Goal: Task Accomplishment & Management: Manage account settings

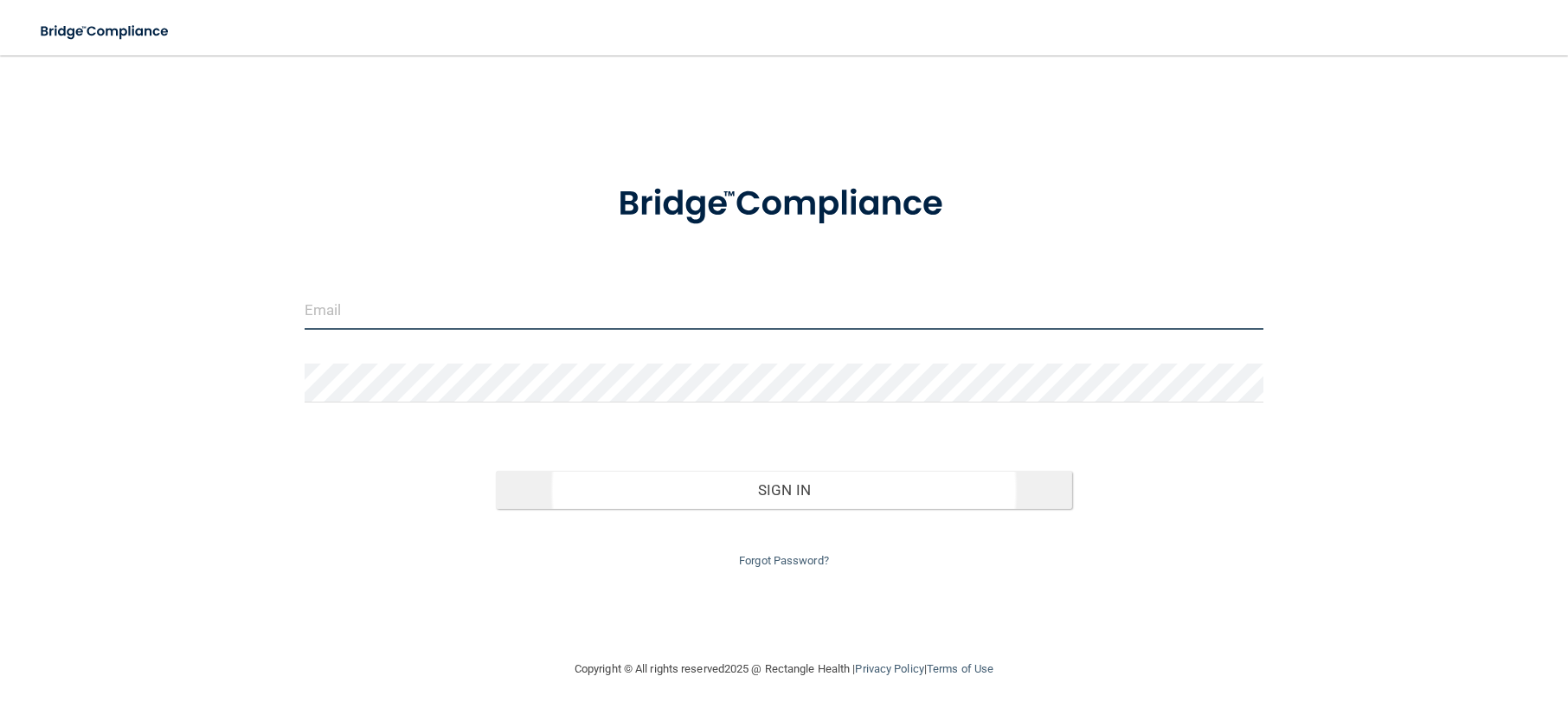
type input "[EMAIL_ADDRESS][DOMAIN_NAME]"
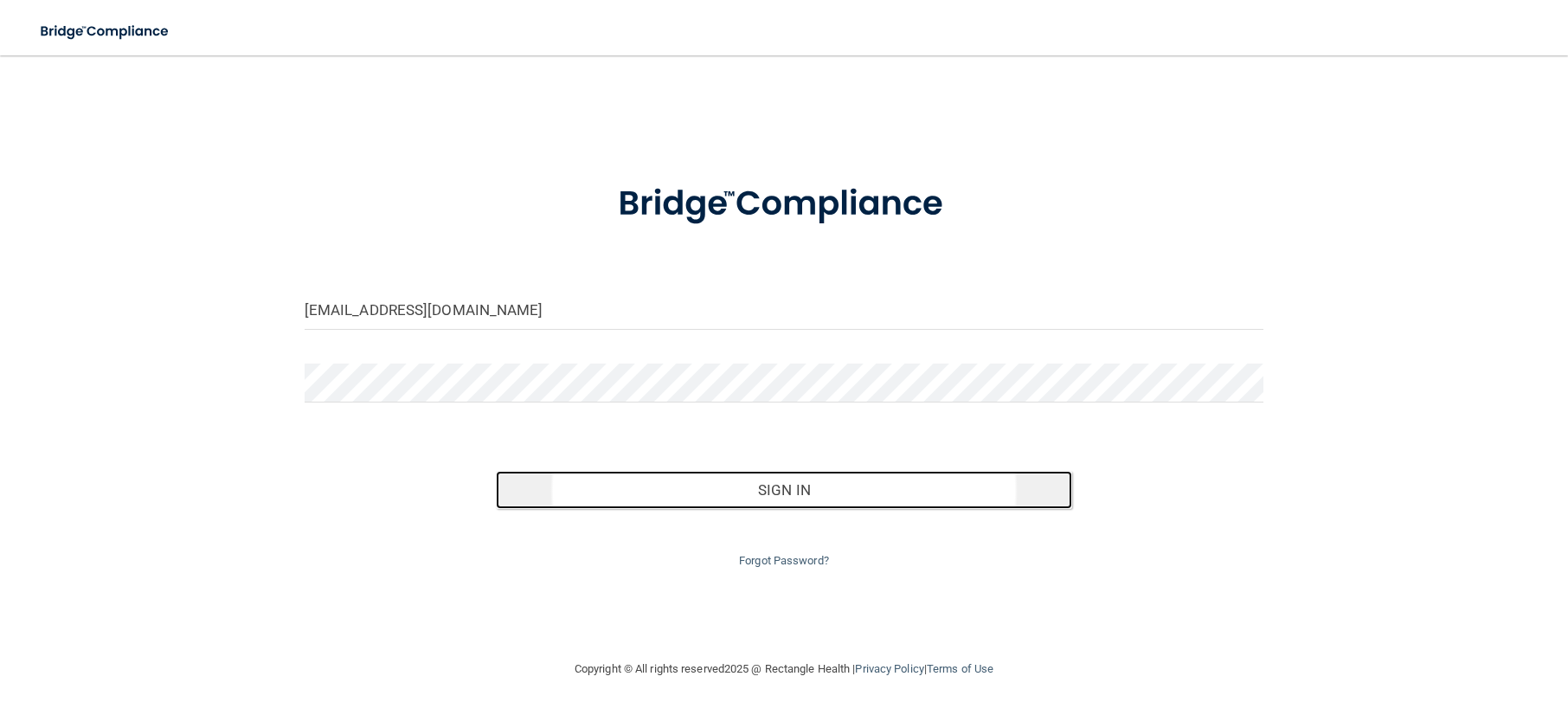
click at [768, 496] on button "Sign In" at bounding box center [784, 490] width 575 height 38
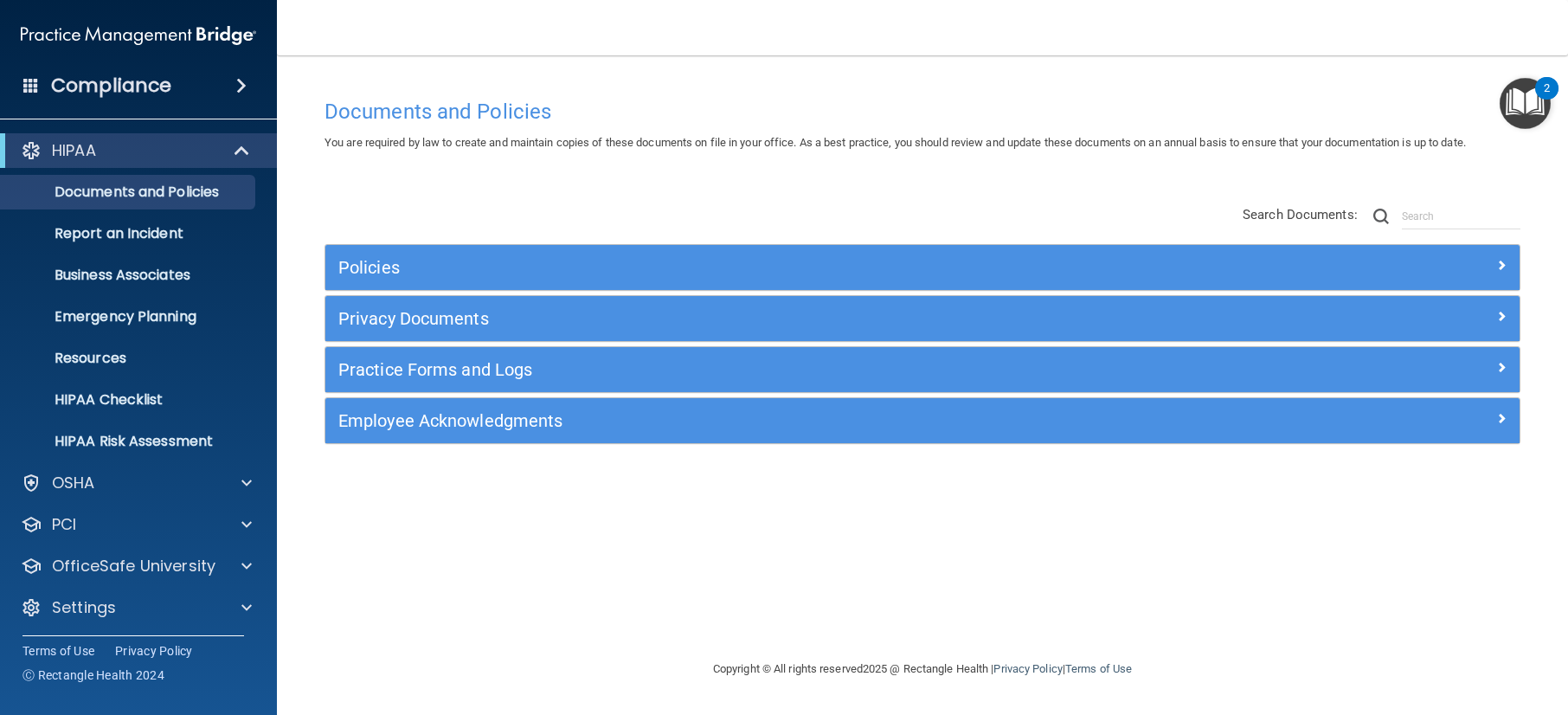
click at [481, 86] on div "Documents and Policies You are required by law to create and maintain copies of…" at bounding box center [922, 357] width 1222 height 569
click at [157, 234] on p "Report an Incident" at bounding box center [129, 233] width 236 height 17
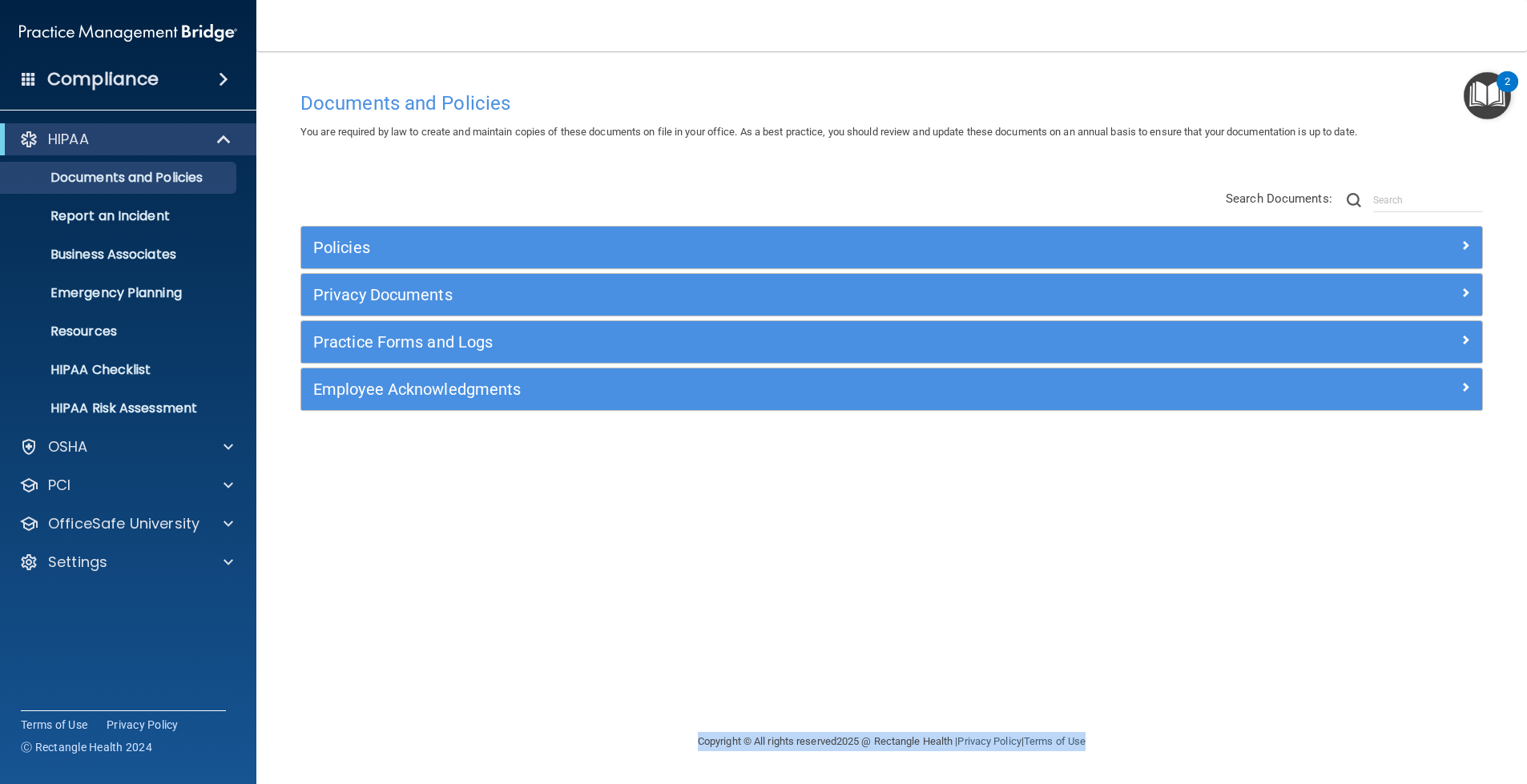
drag, startPoint x: 1157, startPoint y: 730, endPoint x: 668, endPoint y: 486, distance: 546.5
click at [681, 511] on main "Documents and Policies You are required by law to create and maintain copies of…" at bounding box center [891, 417] width 1271 height 732
click at [584, 92] on div "Documents and Policies" at bounding box center [891, 102] width 1206 height 39
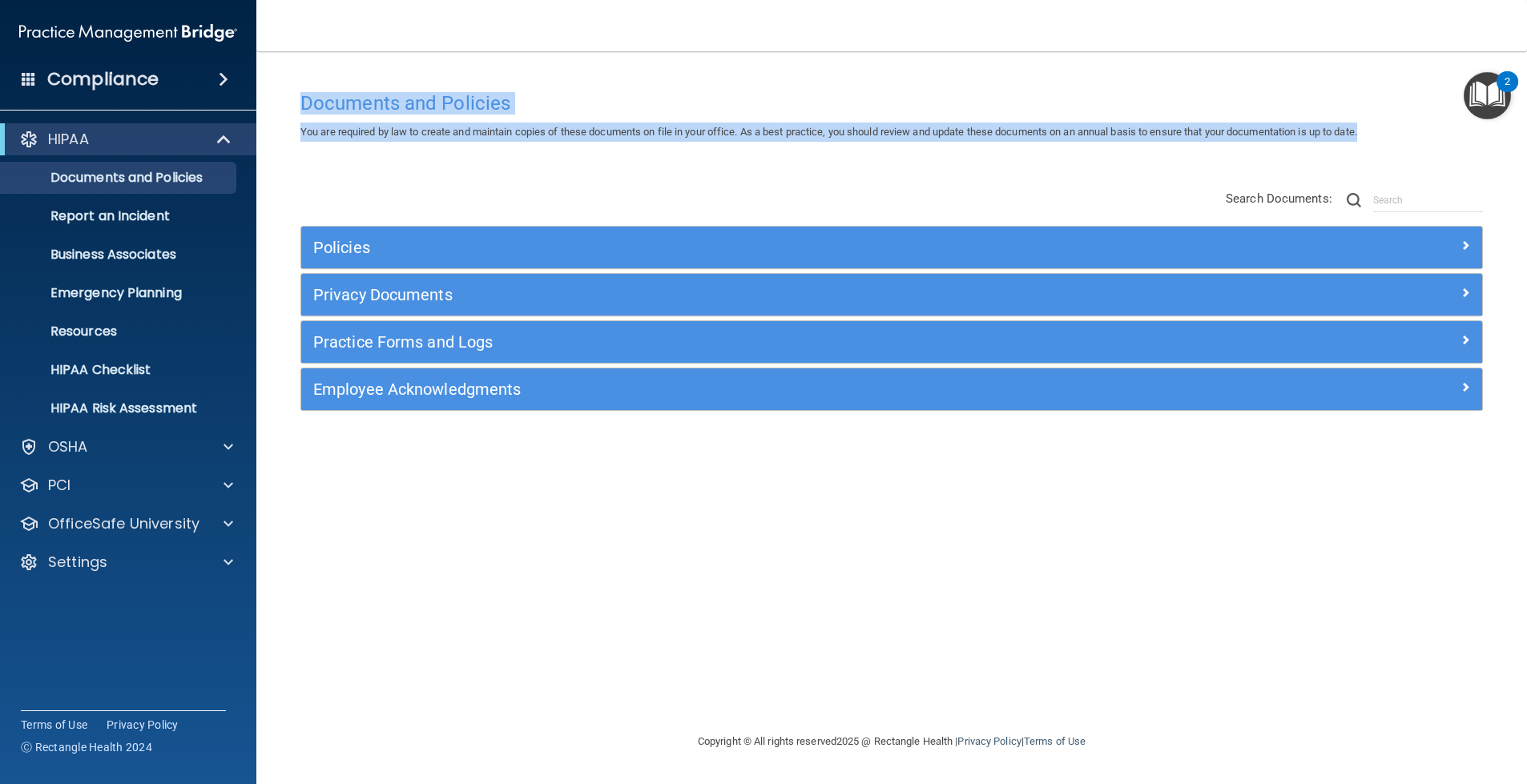
drag, startPoint x: 1444, startPoint y: 127, endPoint x: 298, endPoint y: 102, distance: 1146.3
click at [298, 102] on div "Documents and Policies You are required by law to create and maintain copies of…" at bounding box center [891, 112] width 1206 height 58
click at [296, 102] on div "Documents and Policies" at bounding box center [891, 102] width 1206 height 39
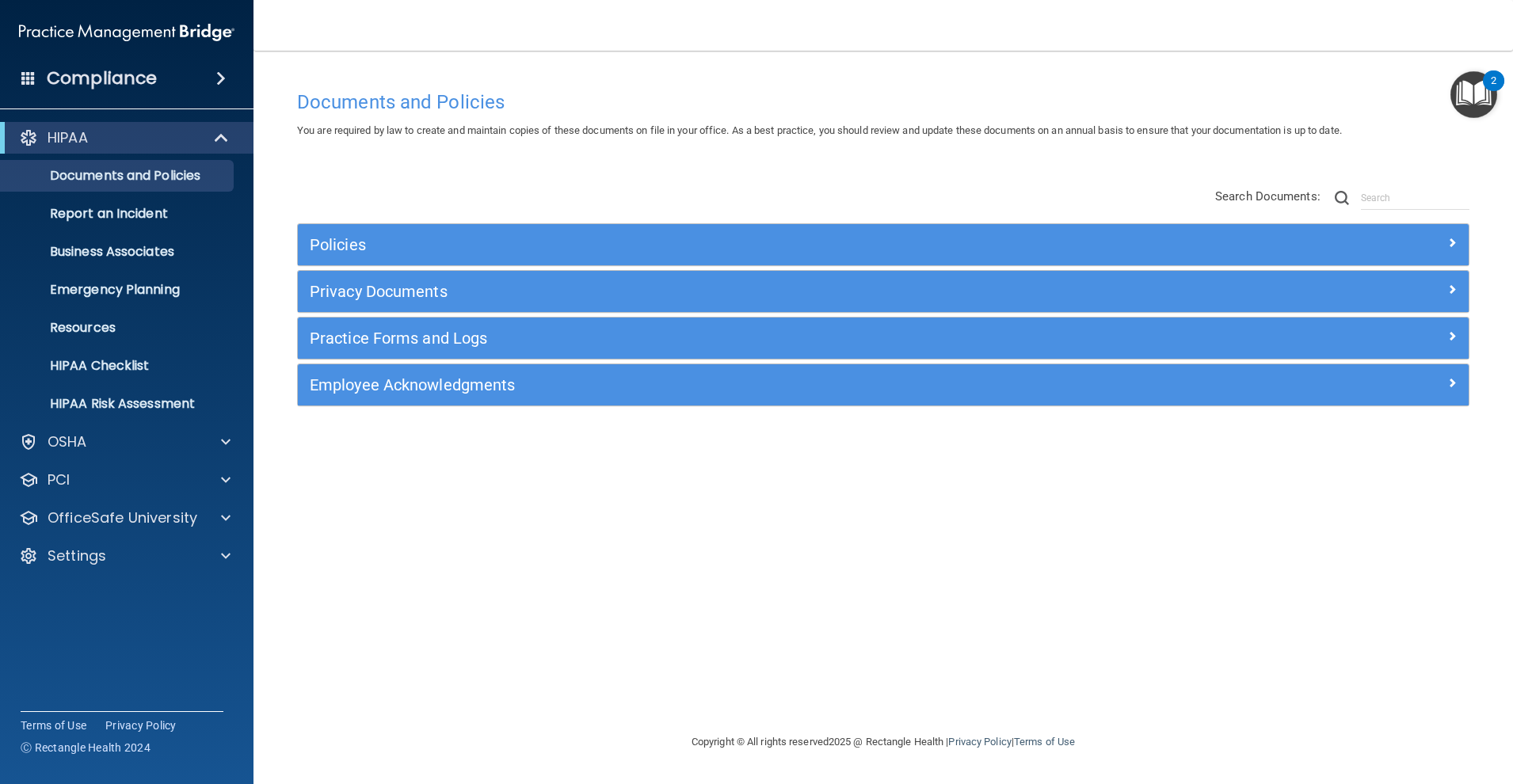
click at [376, 260] on div "Policies" at bounding box center [883, 245] width 1171 height 41
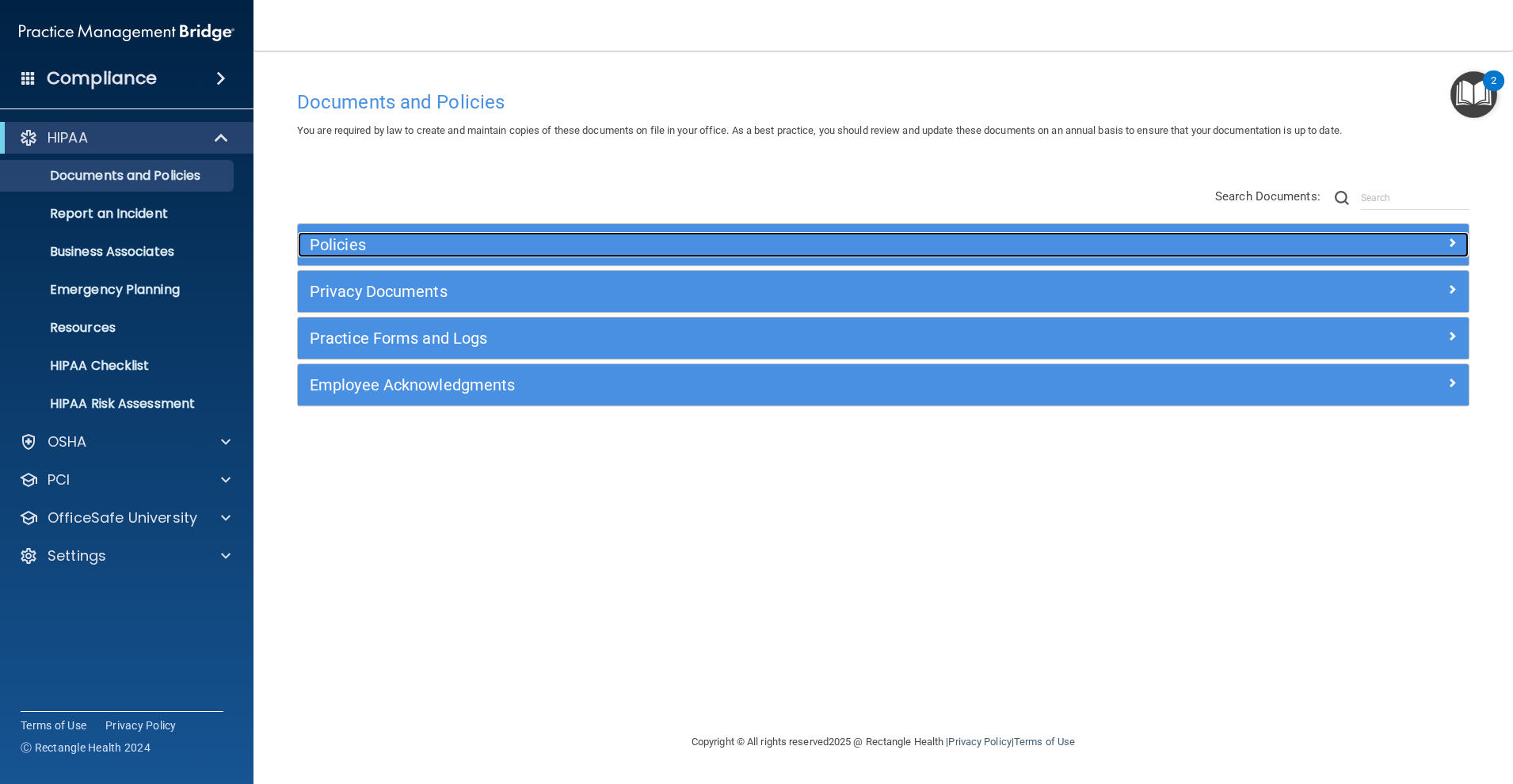
click at [382, 237] on h5 "Policies" at bounding box center [738, 244] width 855 height 17
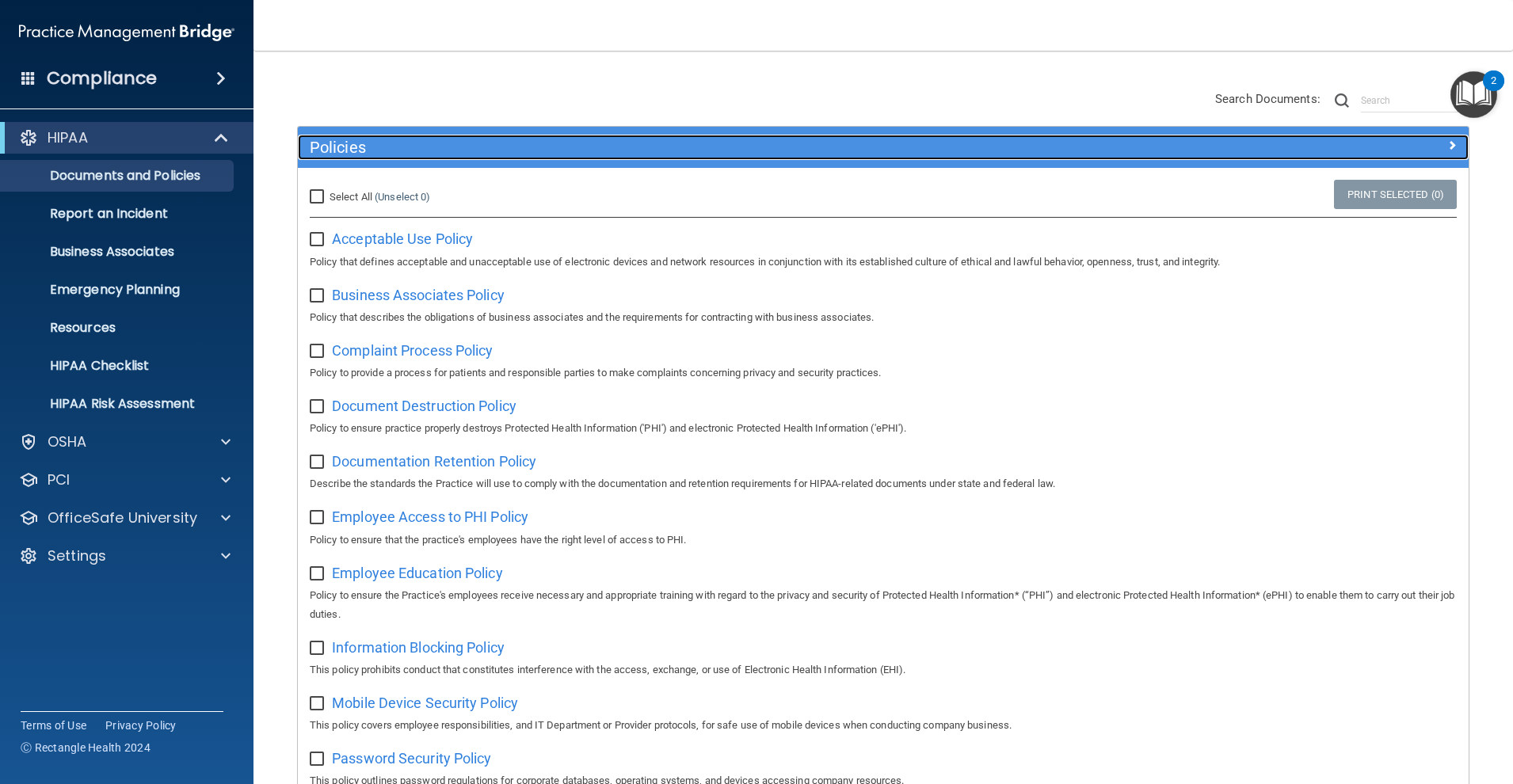
scroll to position [237, 0]
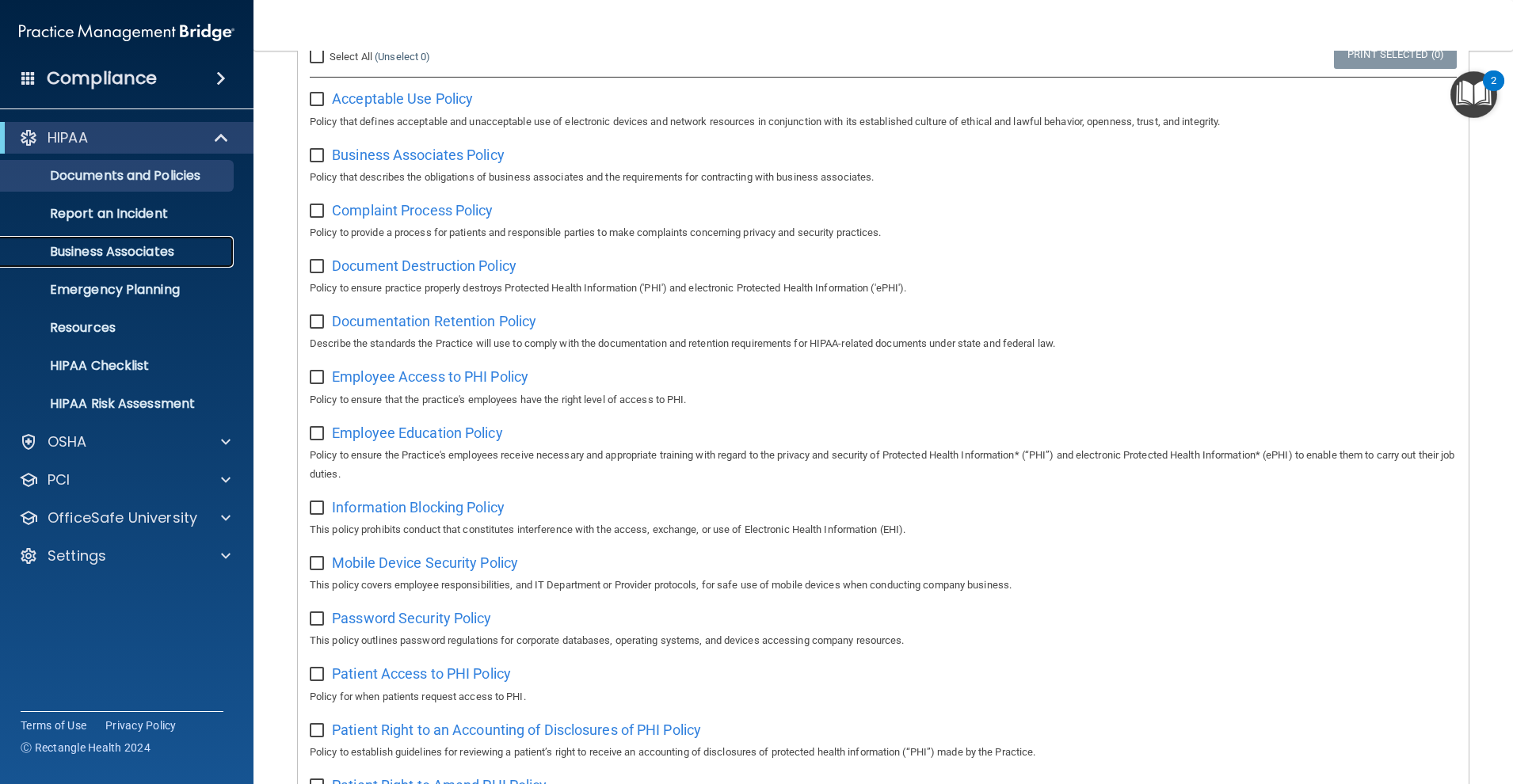
click at [174, 242] on link "Business Associates" at bounding box center [109, 251] width 250 height 32
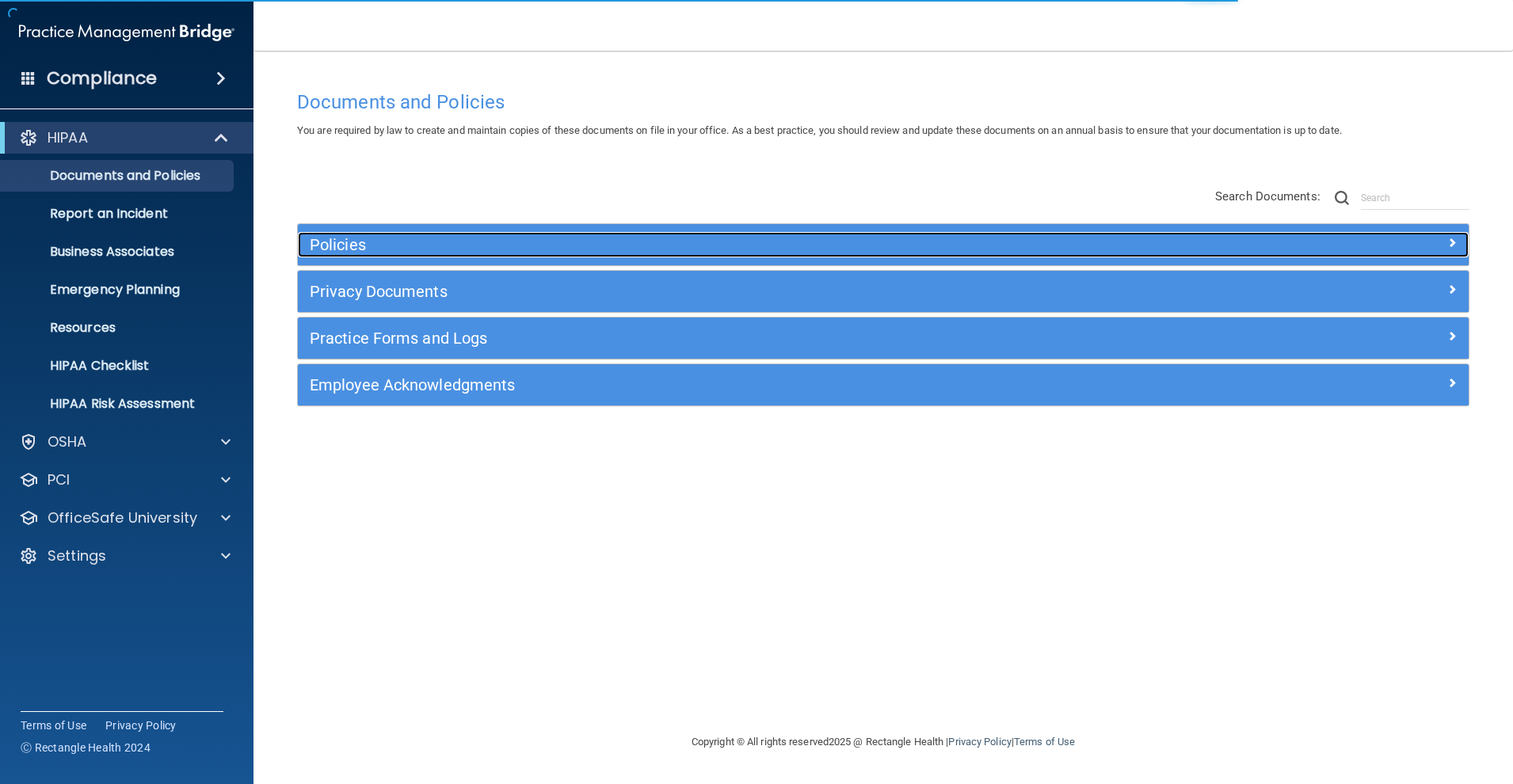
click at [507, 249] on h5 "Policies" at bounding box center [738, 244] width 855 height 17
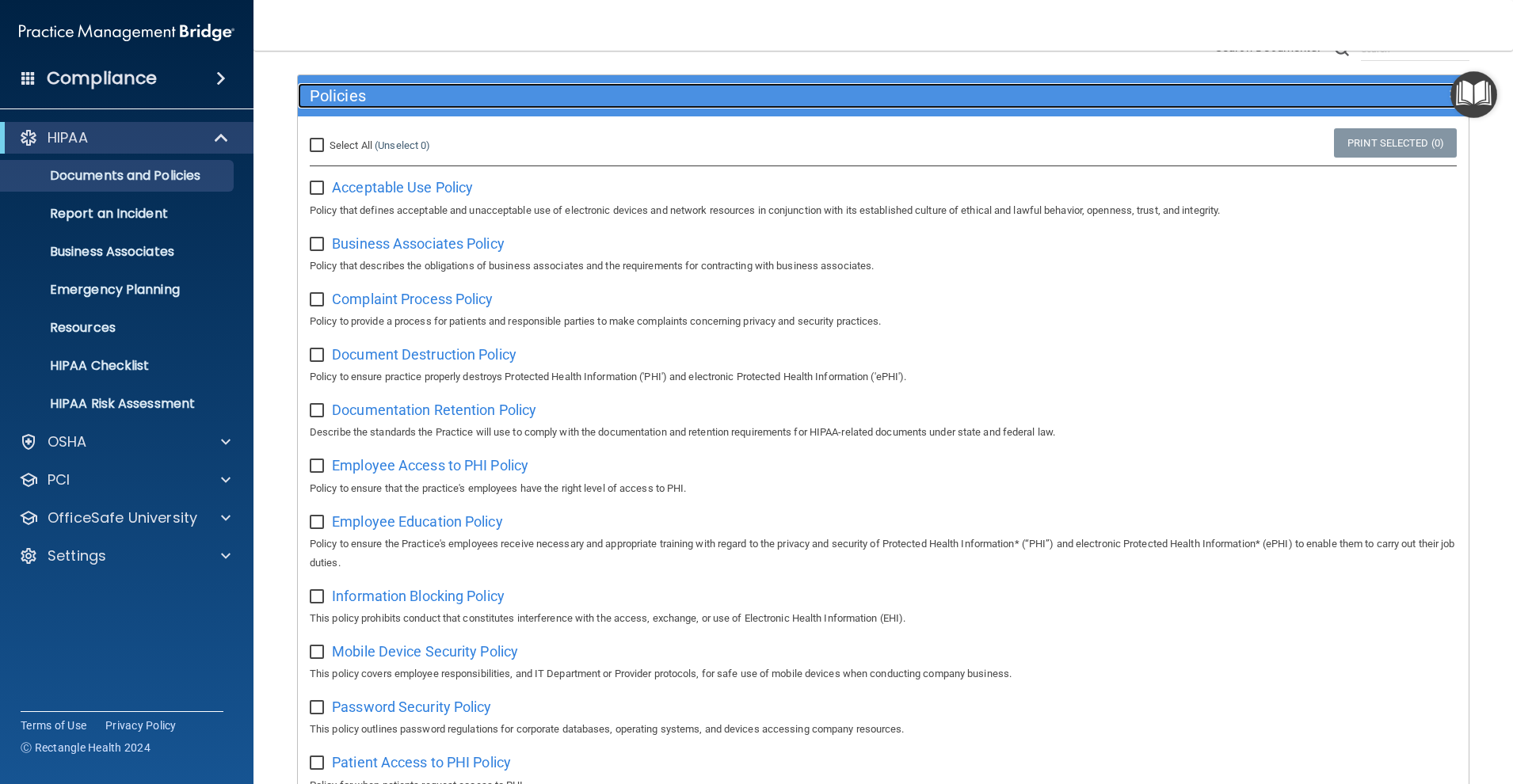
scroll to position [158, 0]
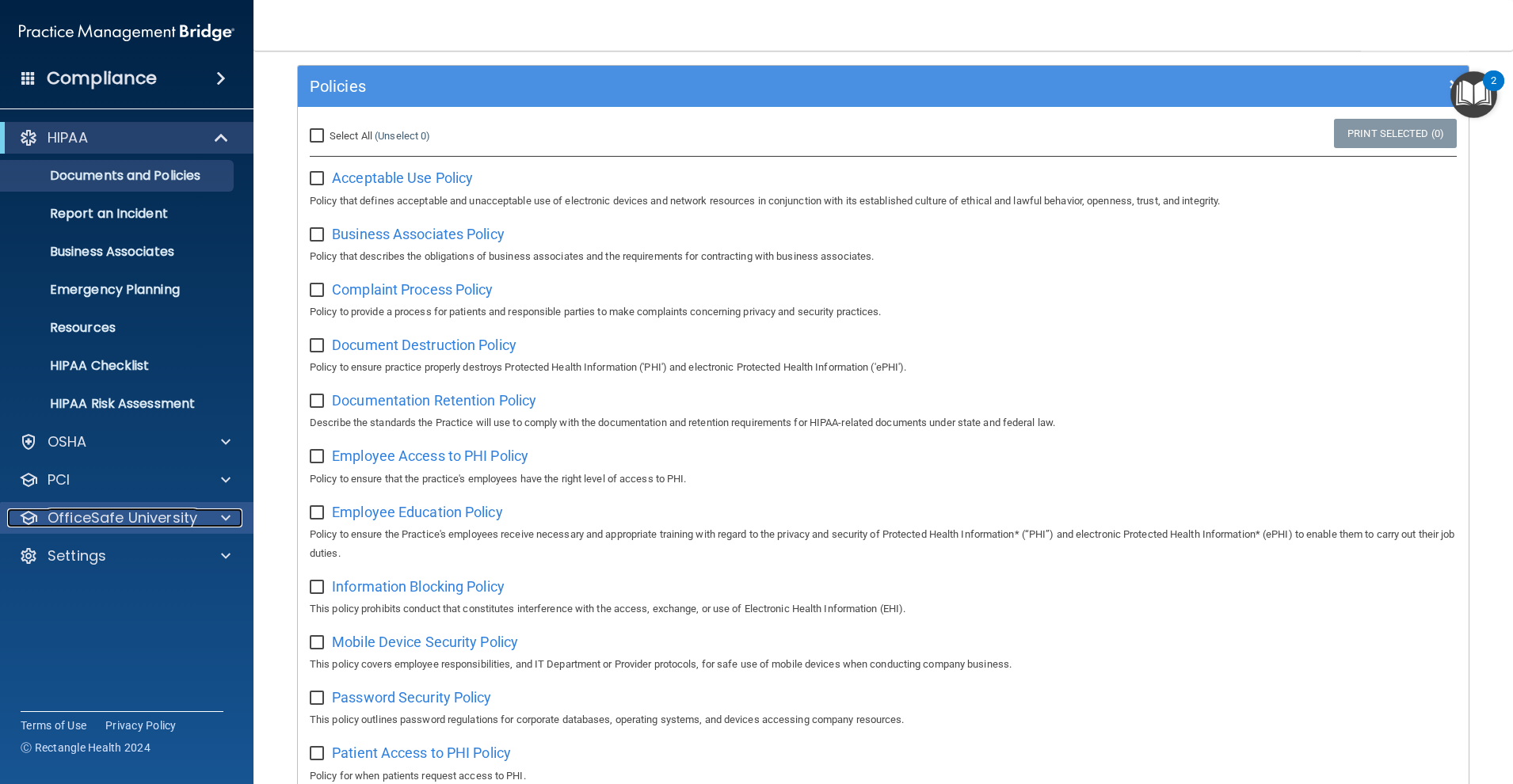
click at [226, 515] on span at bounding box center [225, 518] width 9 height 19
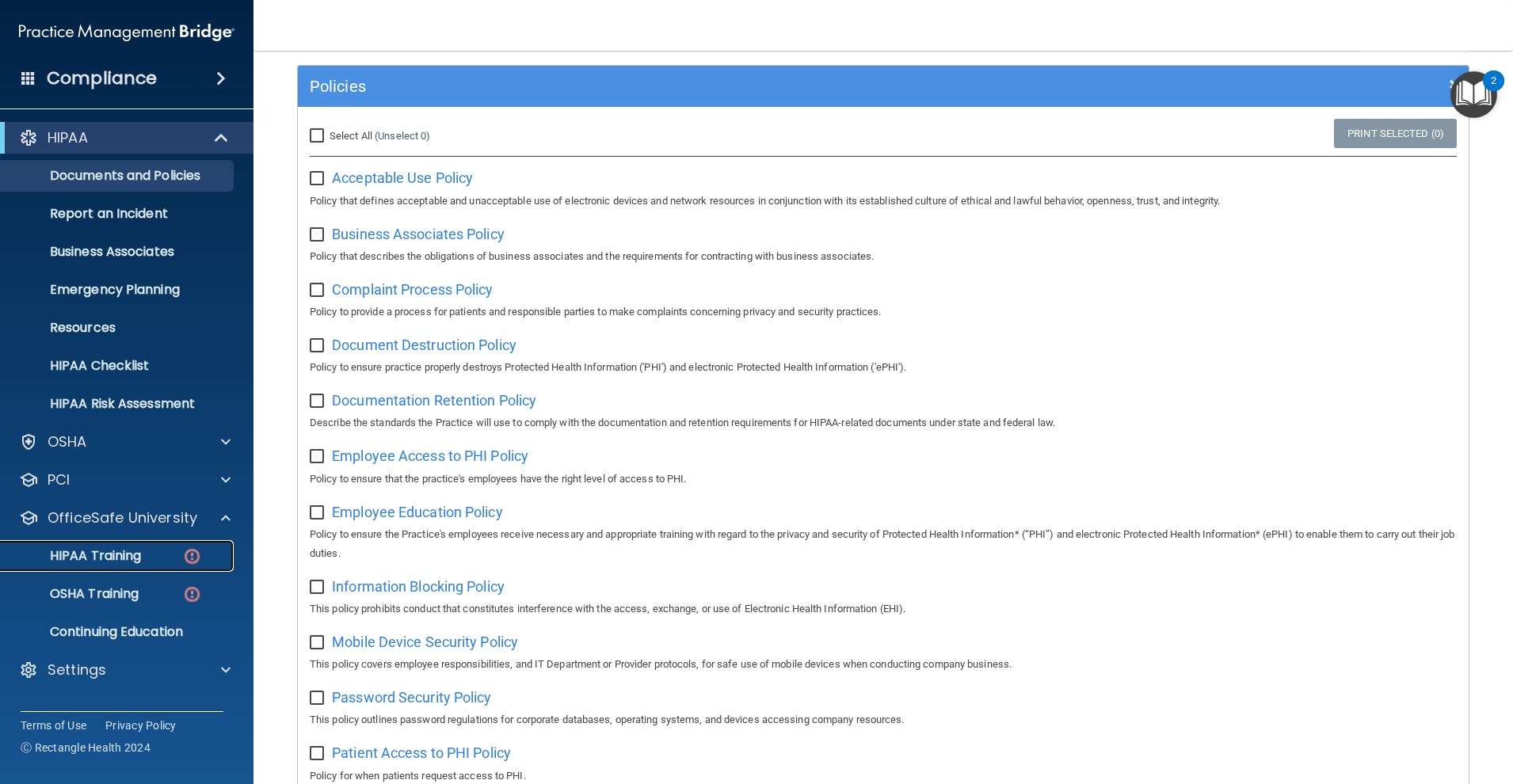
click at [94, 558] on p "HIPAA Training" at bounding box center [75, 556] width 130 height 16
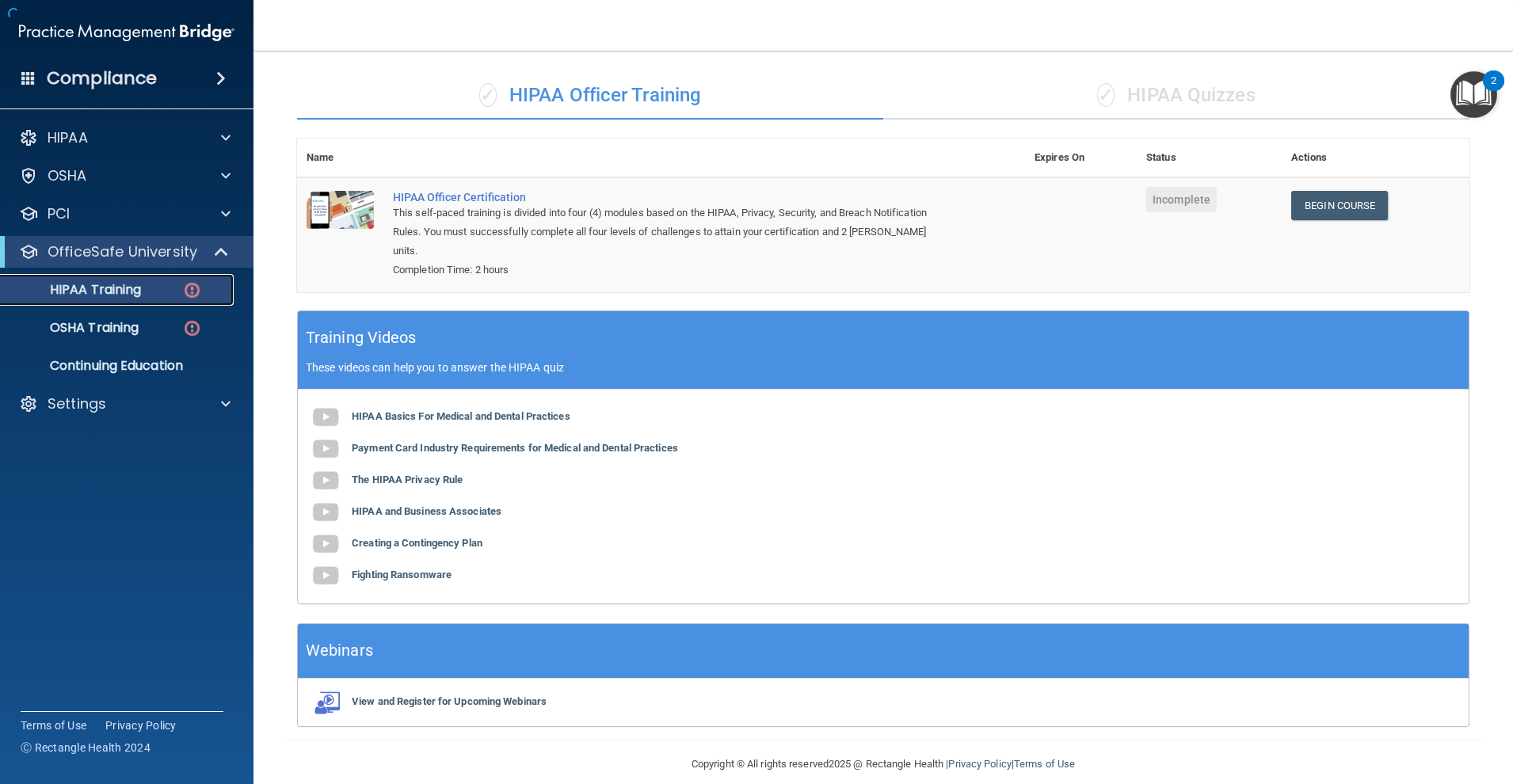
scroll to position [158, 0]
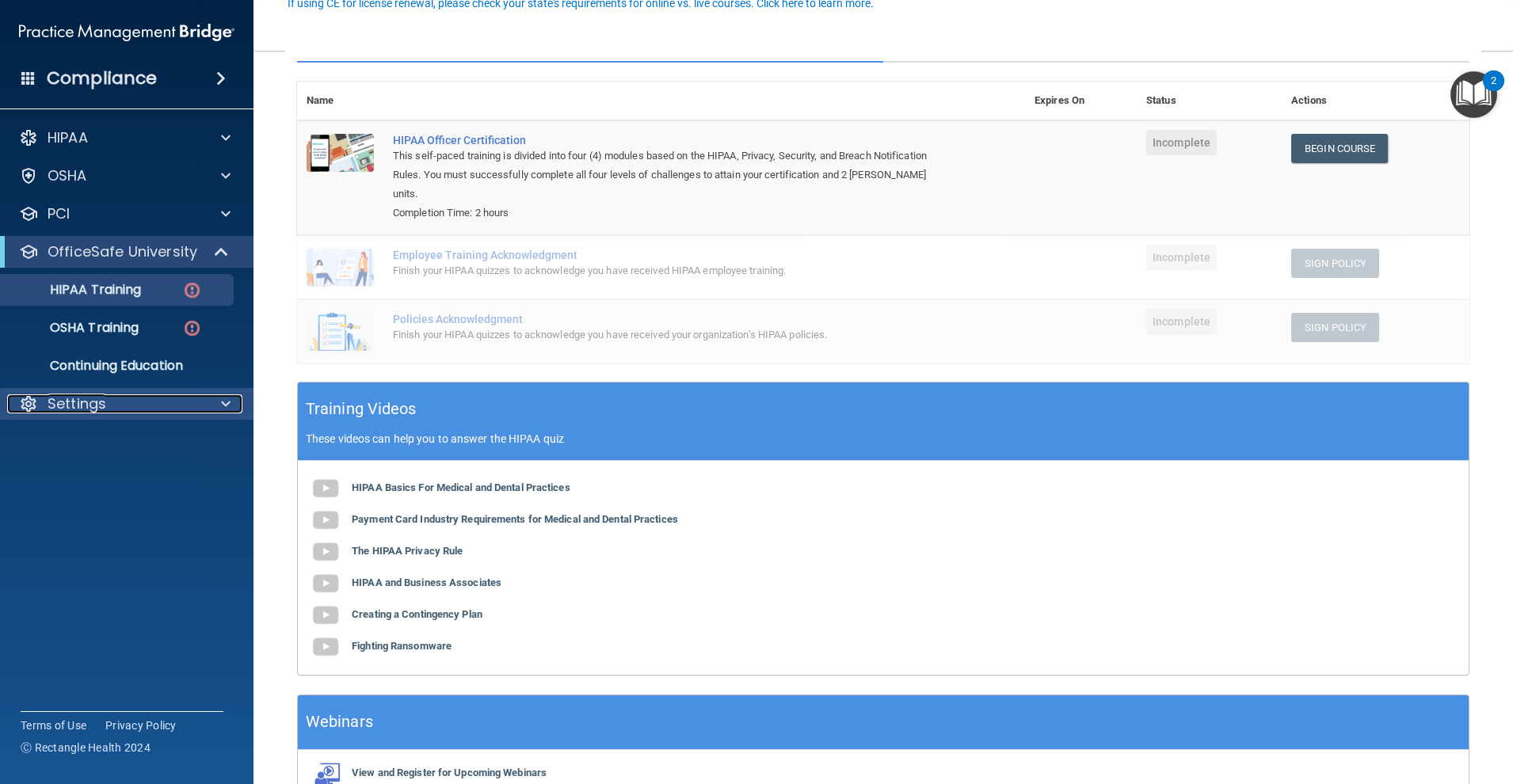
click at [155, 399] on div "Settings" at bounding box center [104, 404] width 196 height 19
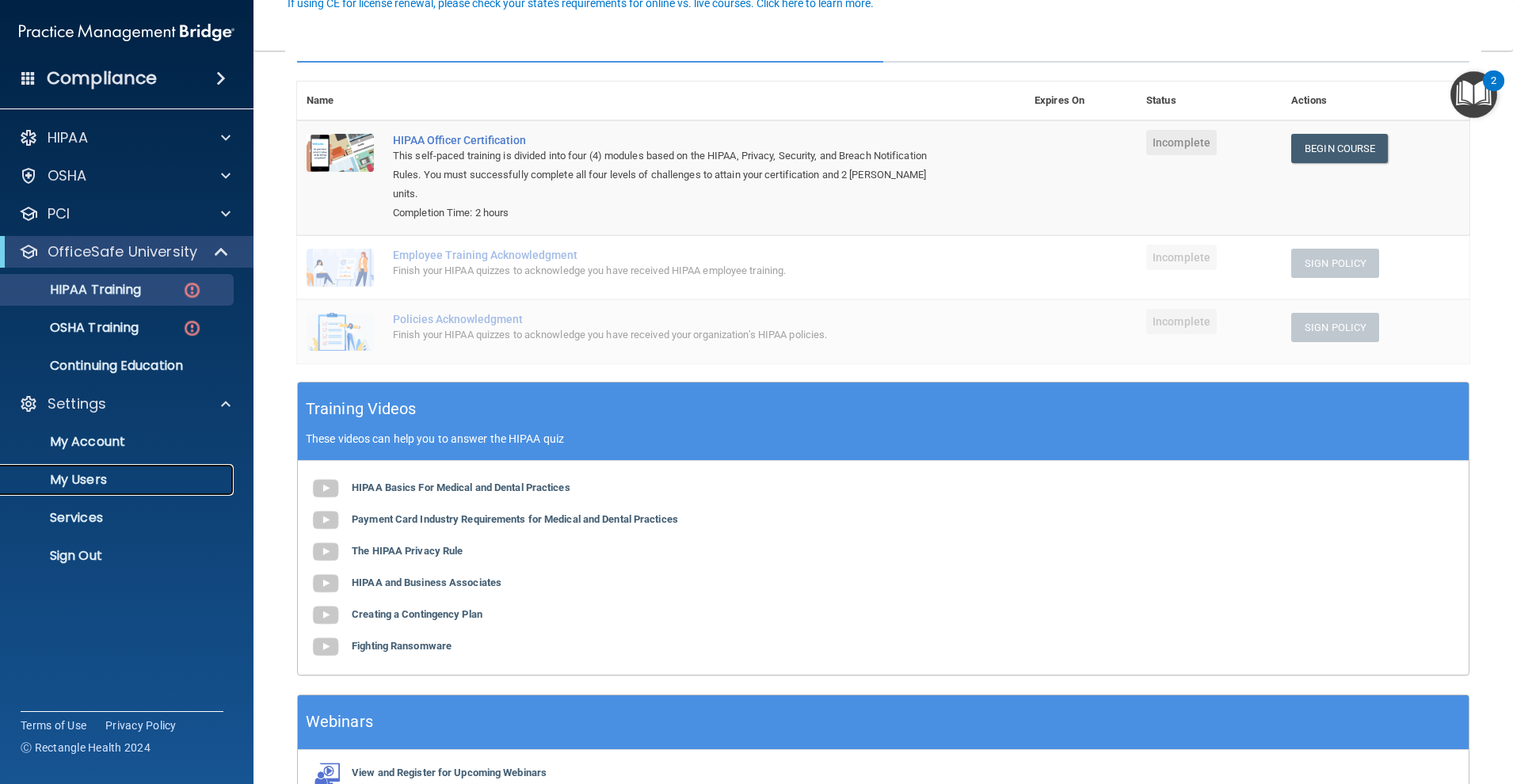
click at [93, 483] on p "My Users" at bounding box center [118, 480] width 216 height 16
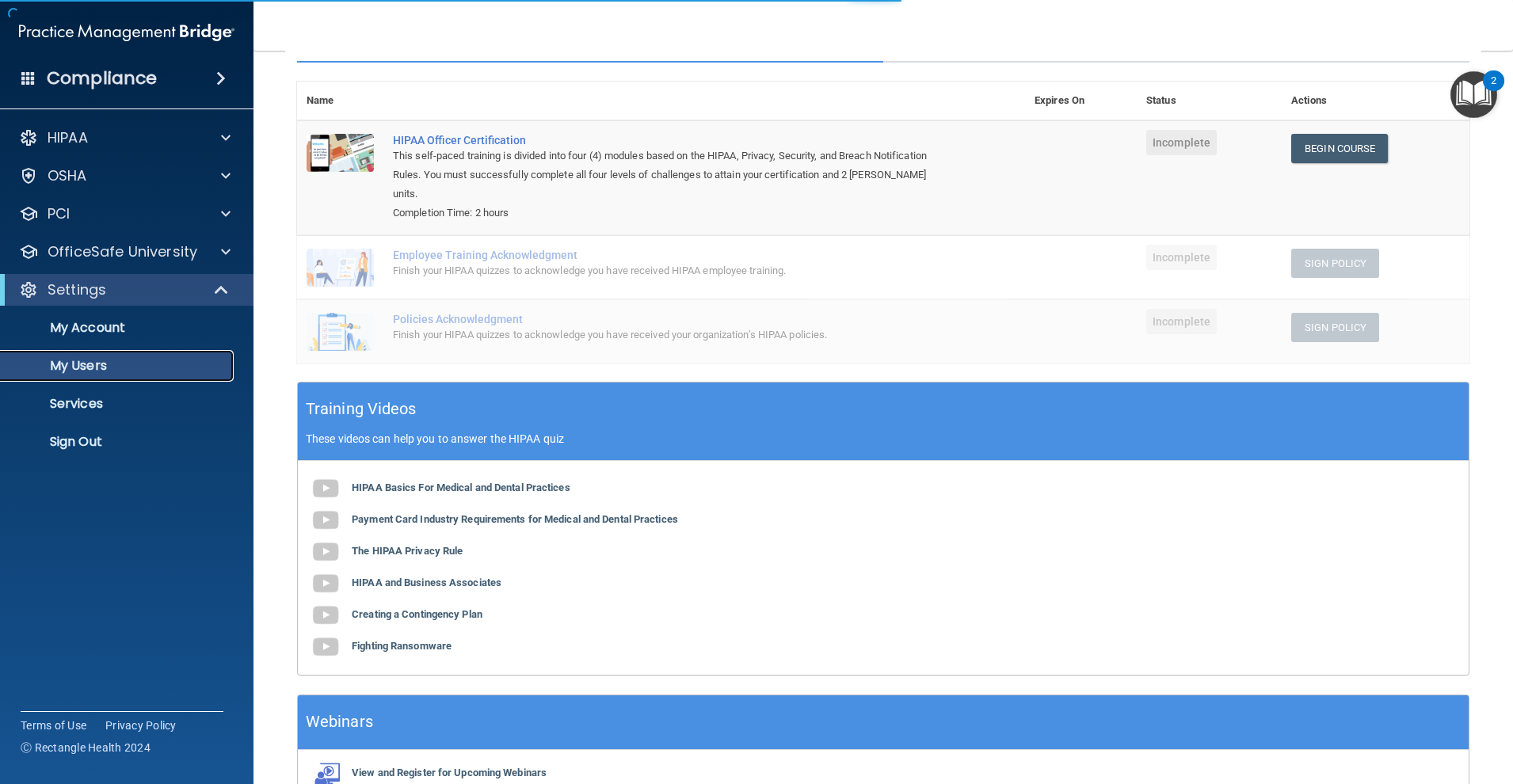
select select "20"
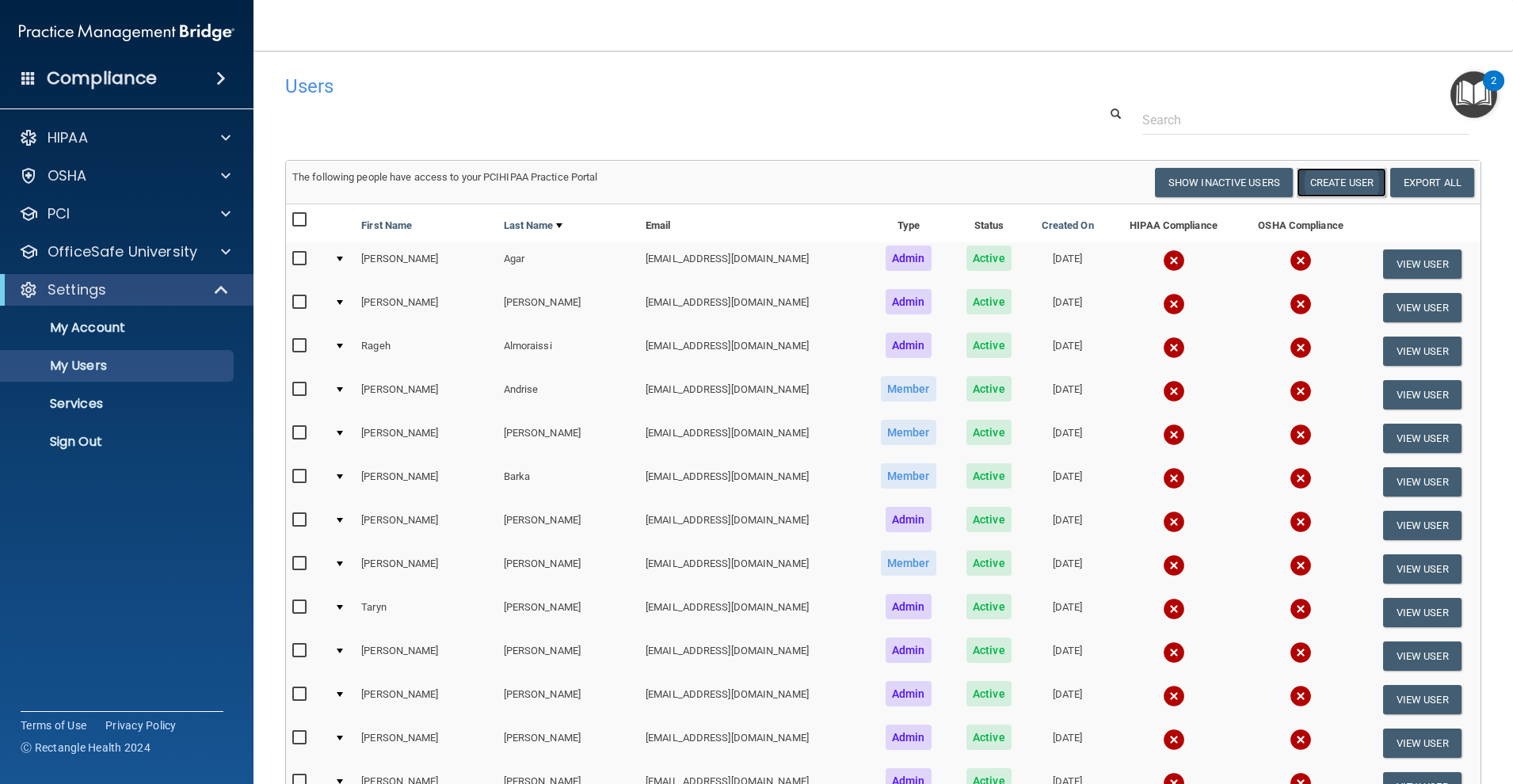
click at [1353, 196] on button "Create User" at bounding box center [1341, 182] width 90 height 29
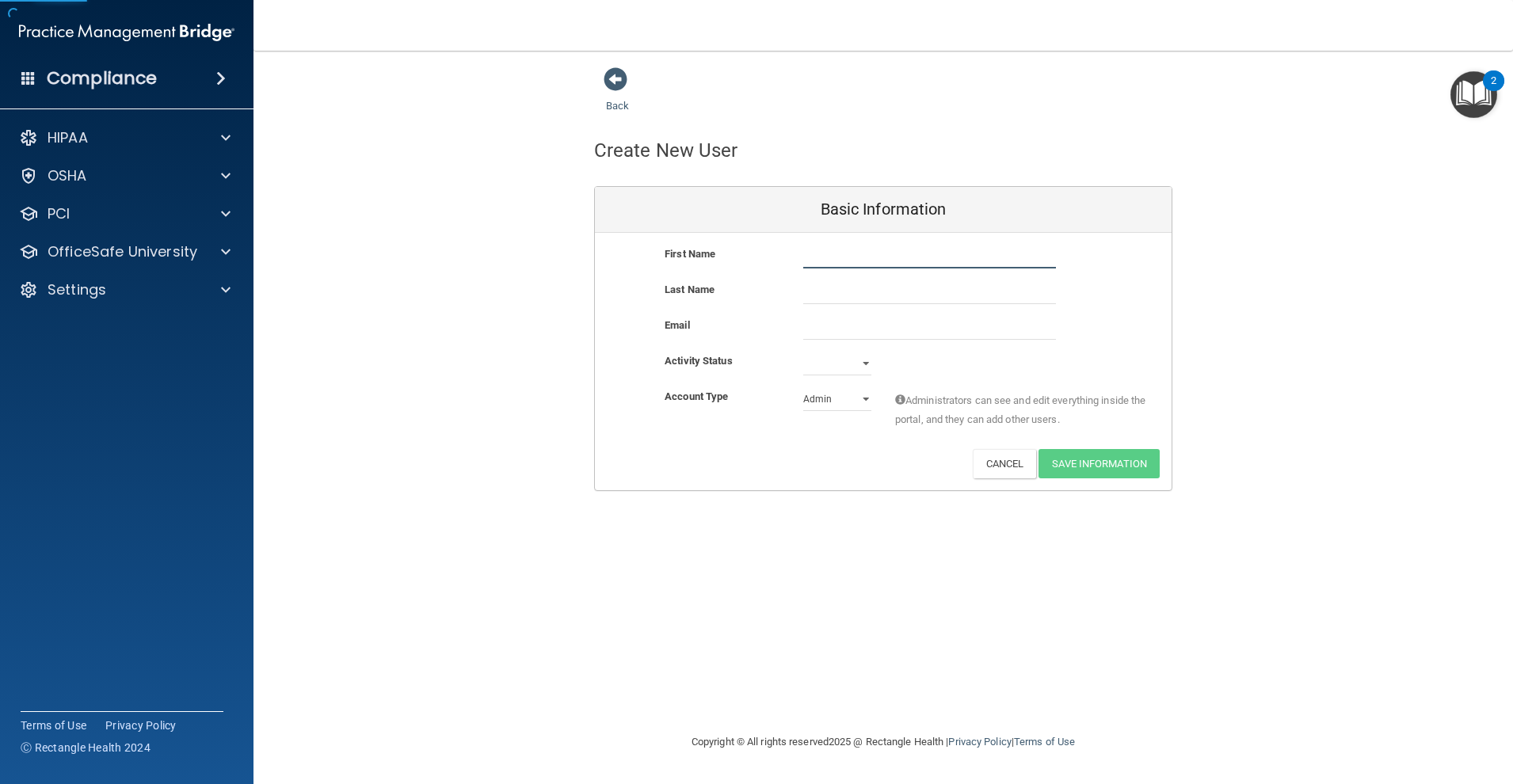
click at [852, 269] on input "text" at bounding box center [929, 256] width 253 height 24
click at [833, 307] on div "Last Name" at bounding box center [883, 298] width 577 height 35
click at [846, 325] on input "email" at bounding box center [929, 328] width 253 height 24
click at [778, 475] on div "Activate Reset Password Edit Cancel Save Information" at bounding box center [883, 464] width 577 height 29
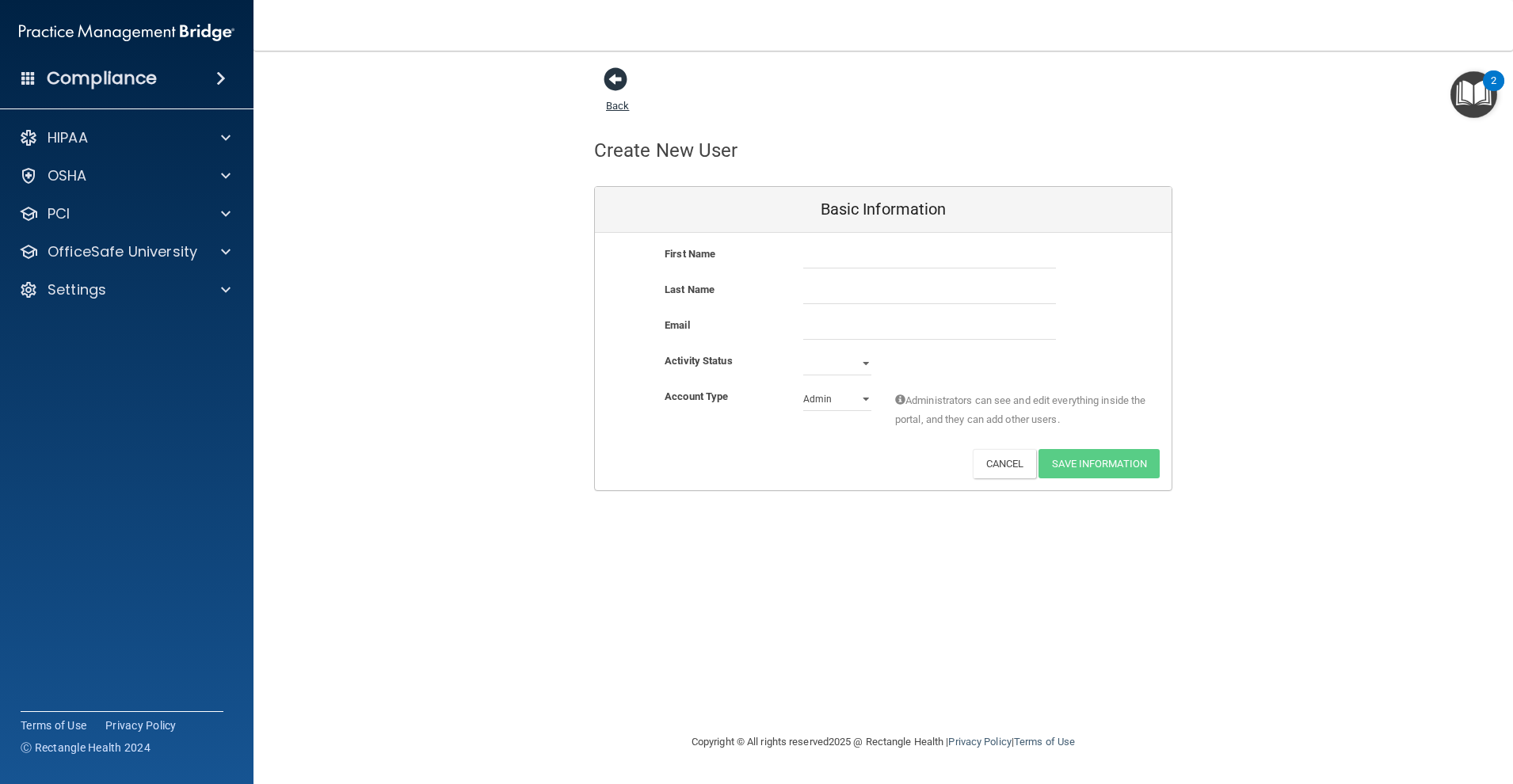
click at [616, 100] on link "Back" at bounding box center [617, 97] width 23 height 31
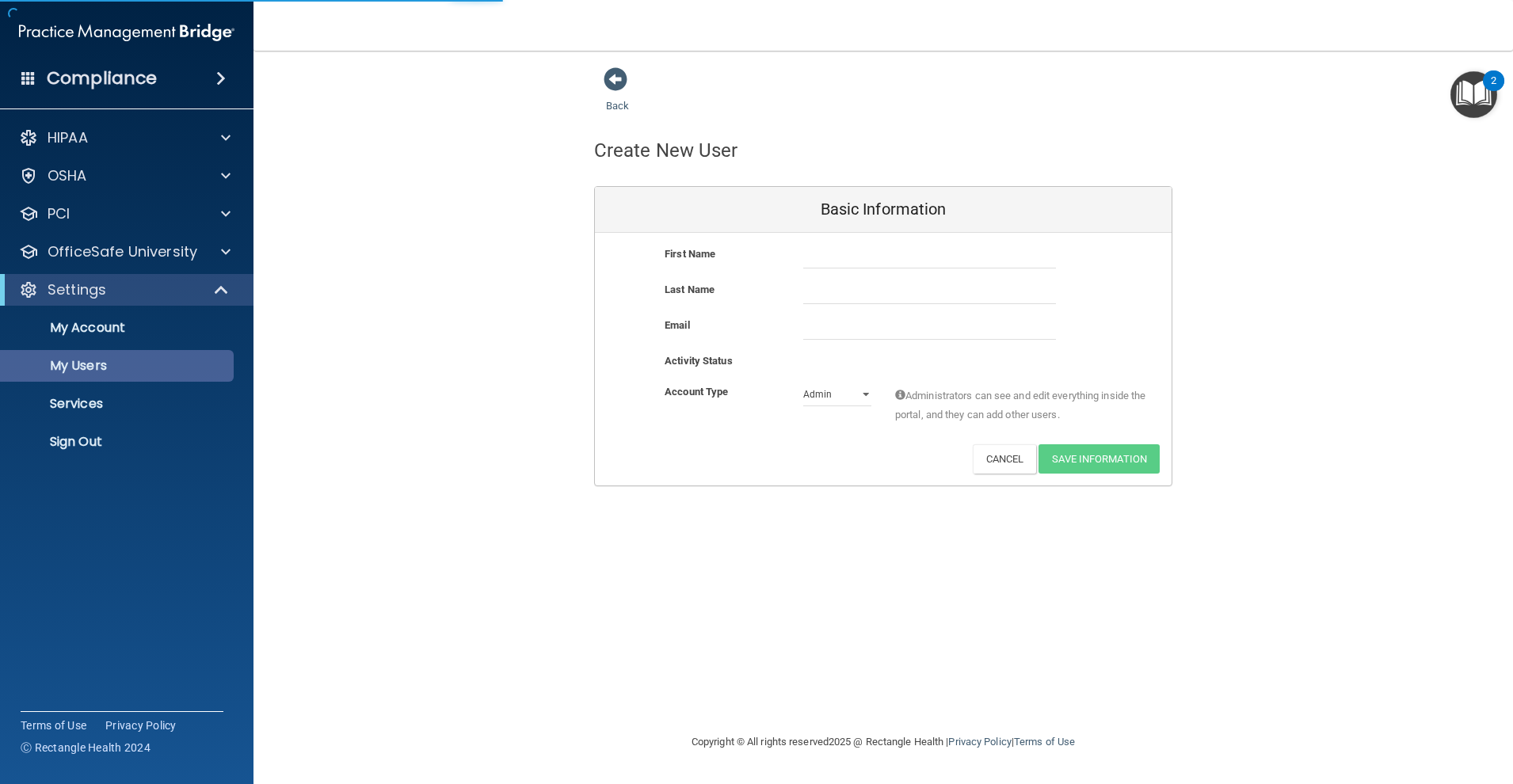
select select "20"
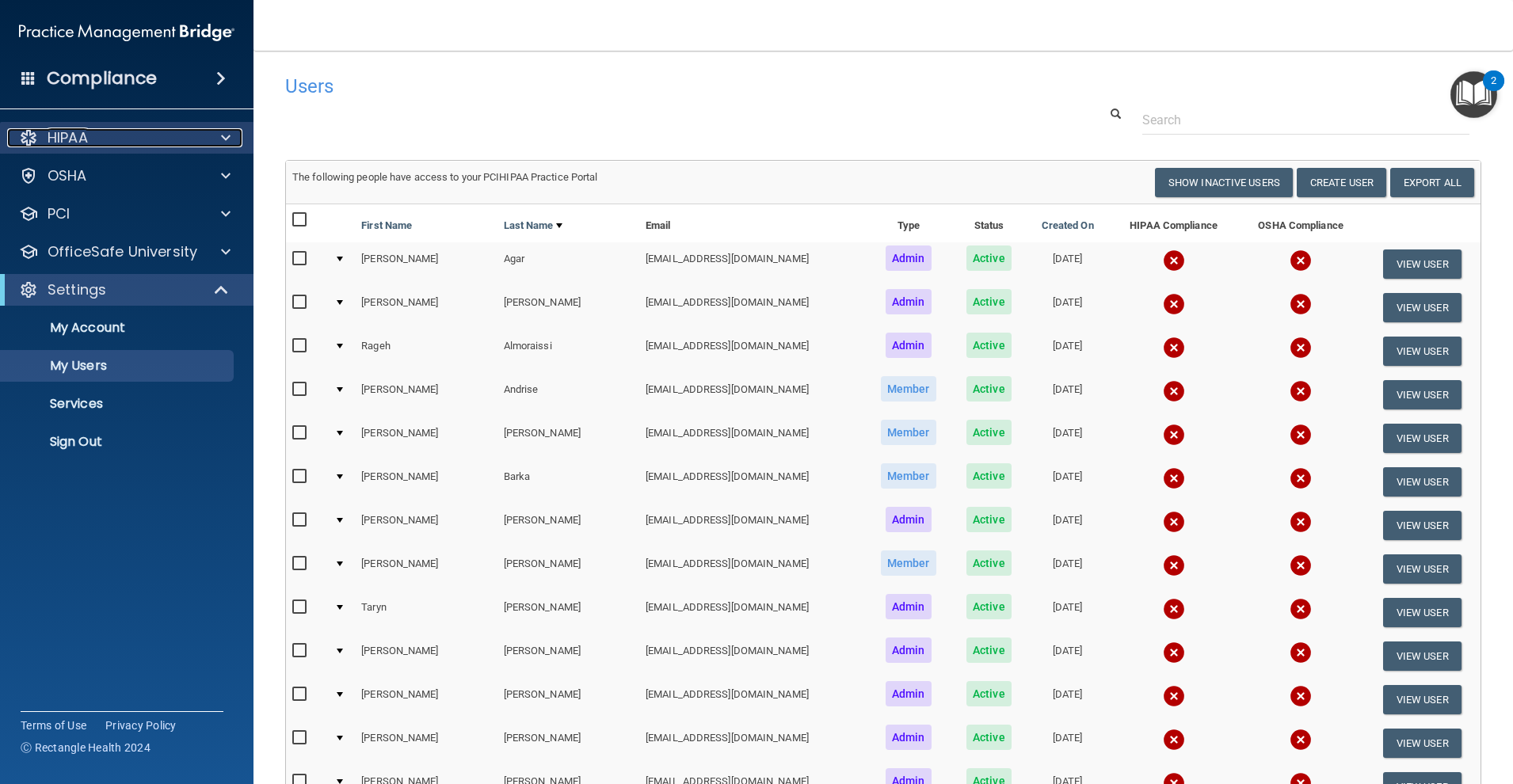
click at [212, 140] on div at bounding box center [224, 138] width 40 height 19
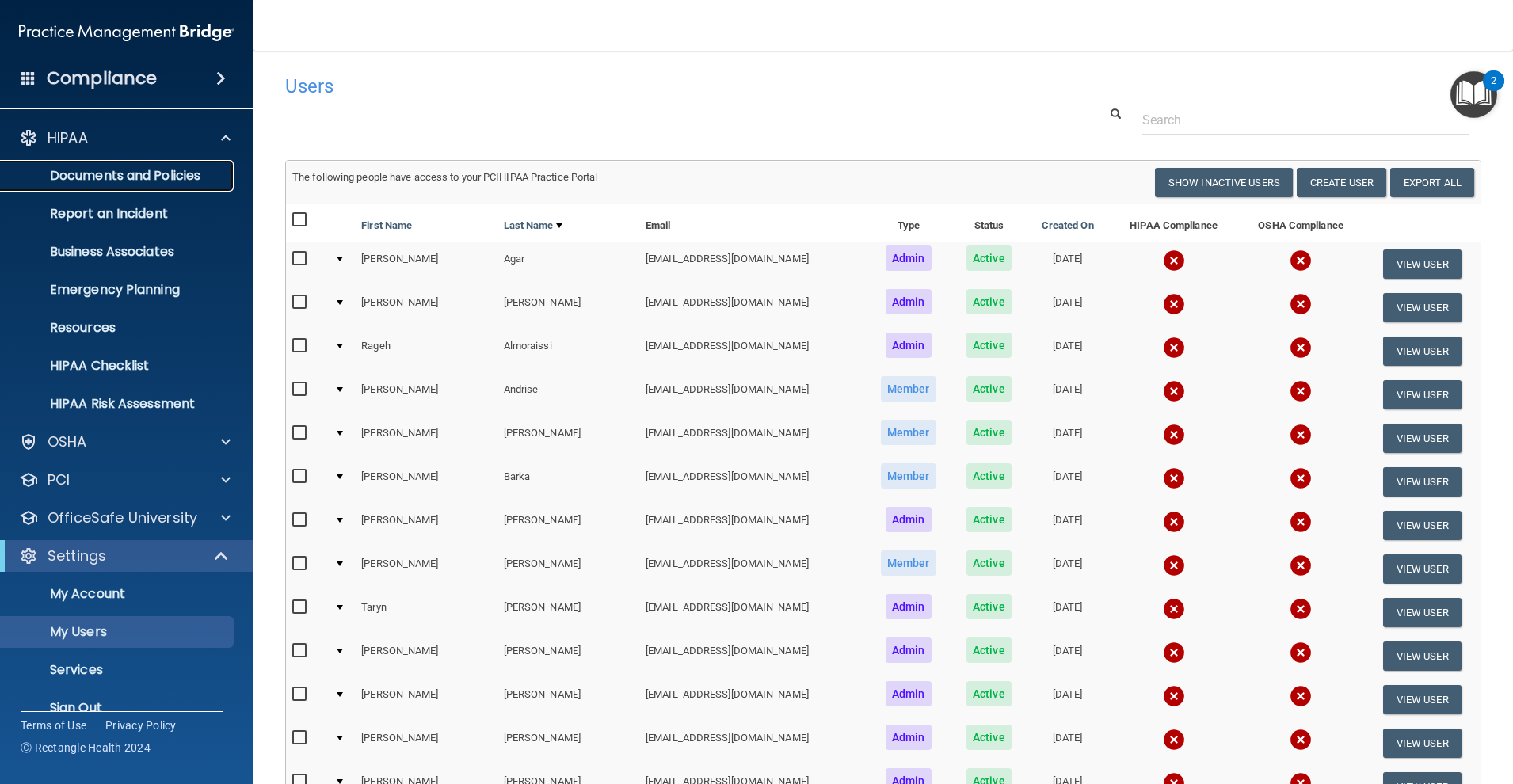
click at [209, 184] on link "Documents and Policies" at bounding box center [109, 175] width 250 height 32
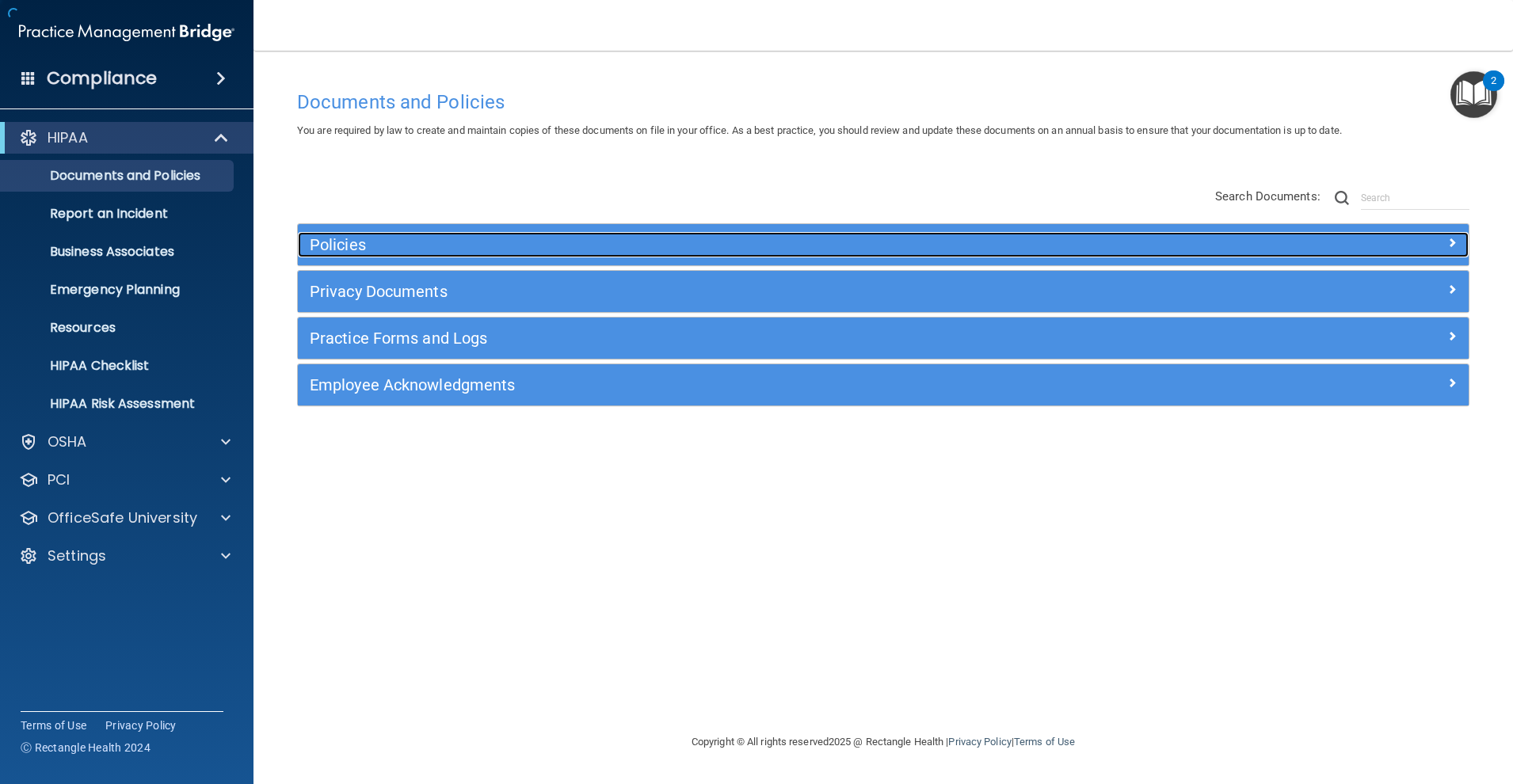
click at [434, 253] on h5 "Policies" at bounding box center [738, 244] width 855 height 17
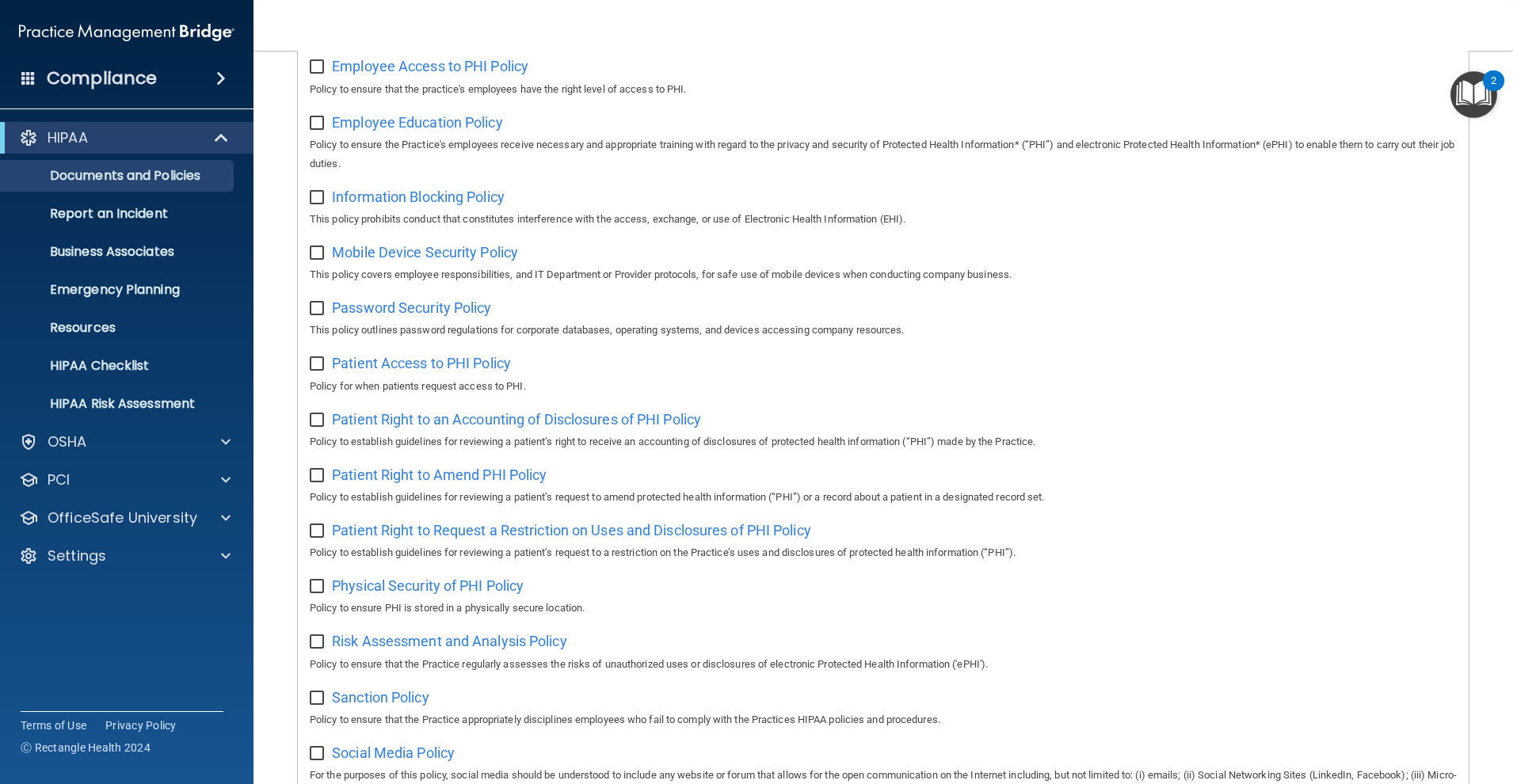
scroll to position [634, 0]
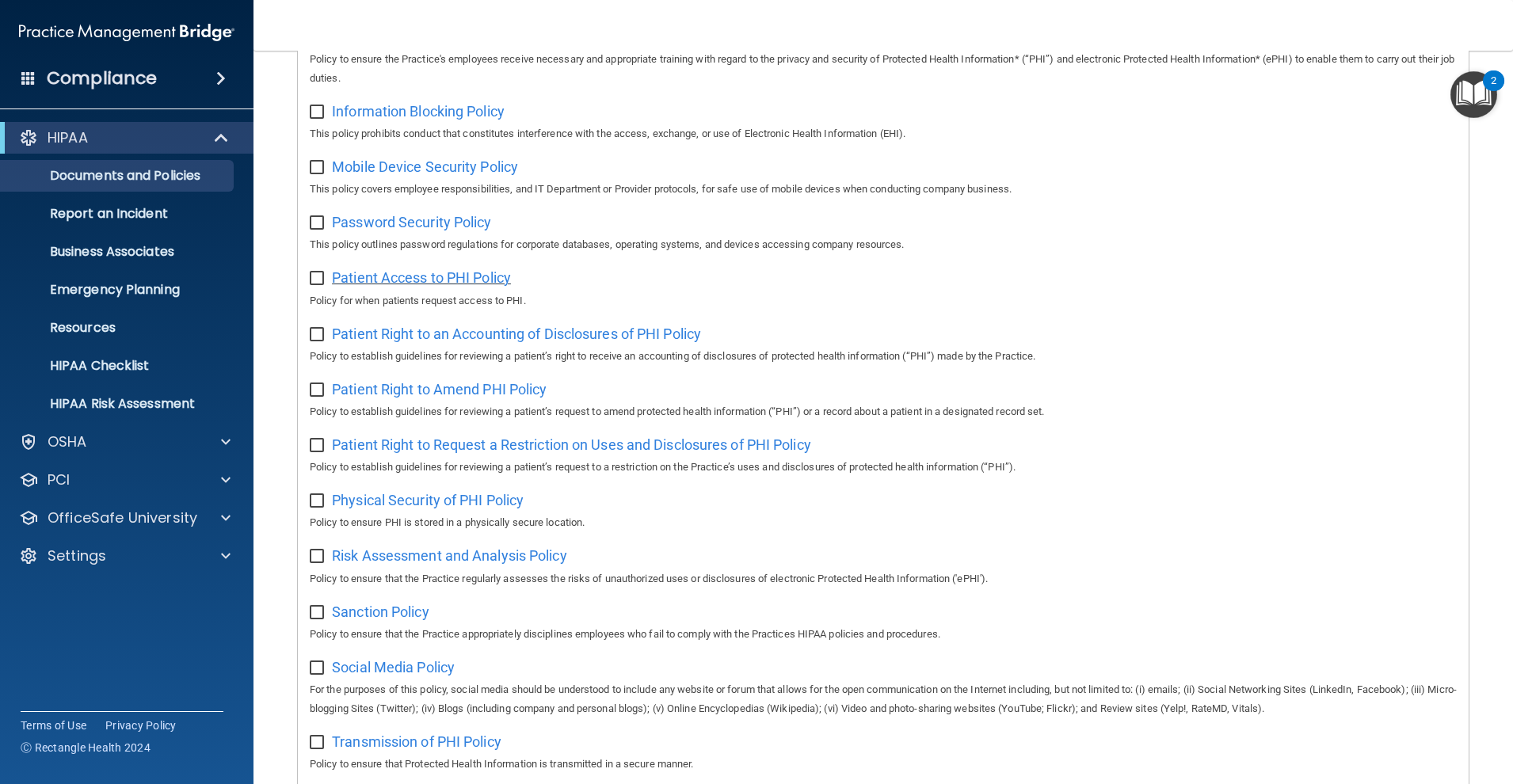
click at [435, 286] on span "Patient Access to PHI Policy" at bounding box center [421, 277] width 179 height 16
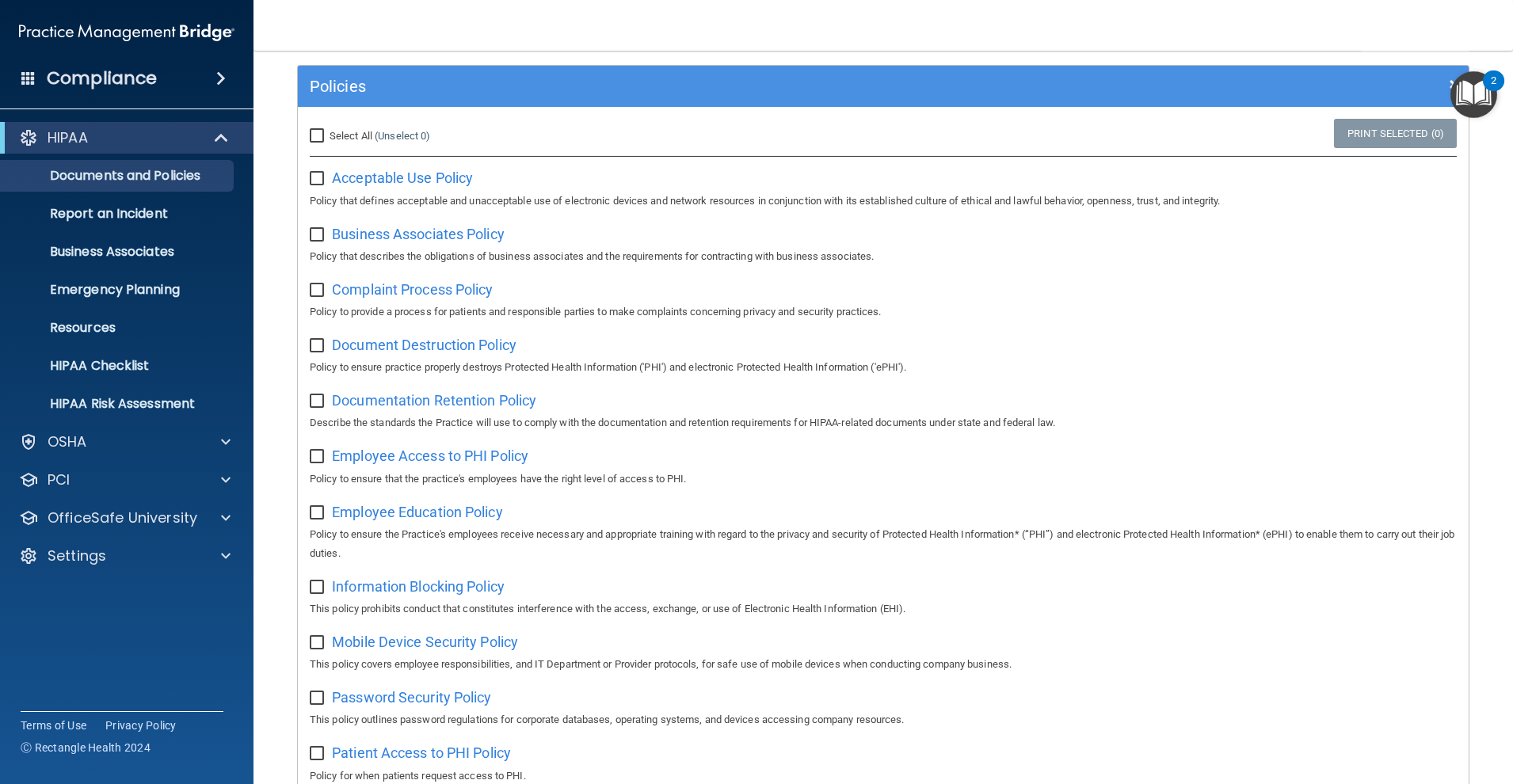
scroll to position [0, 0]
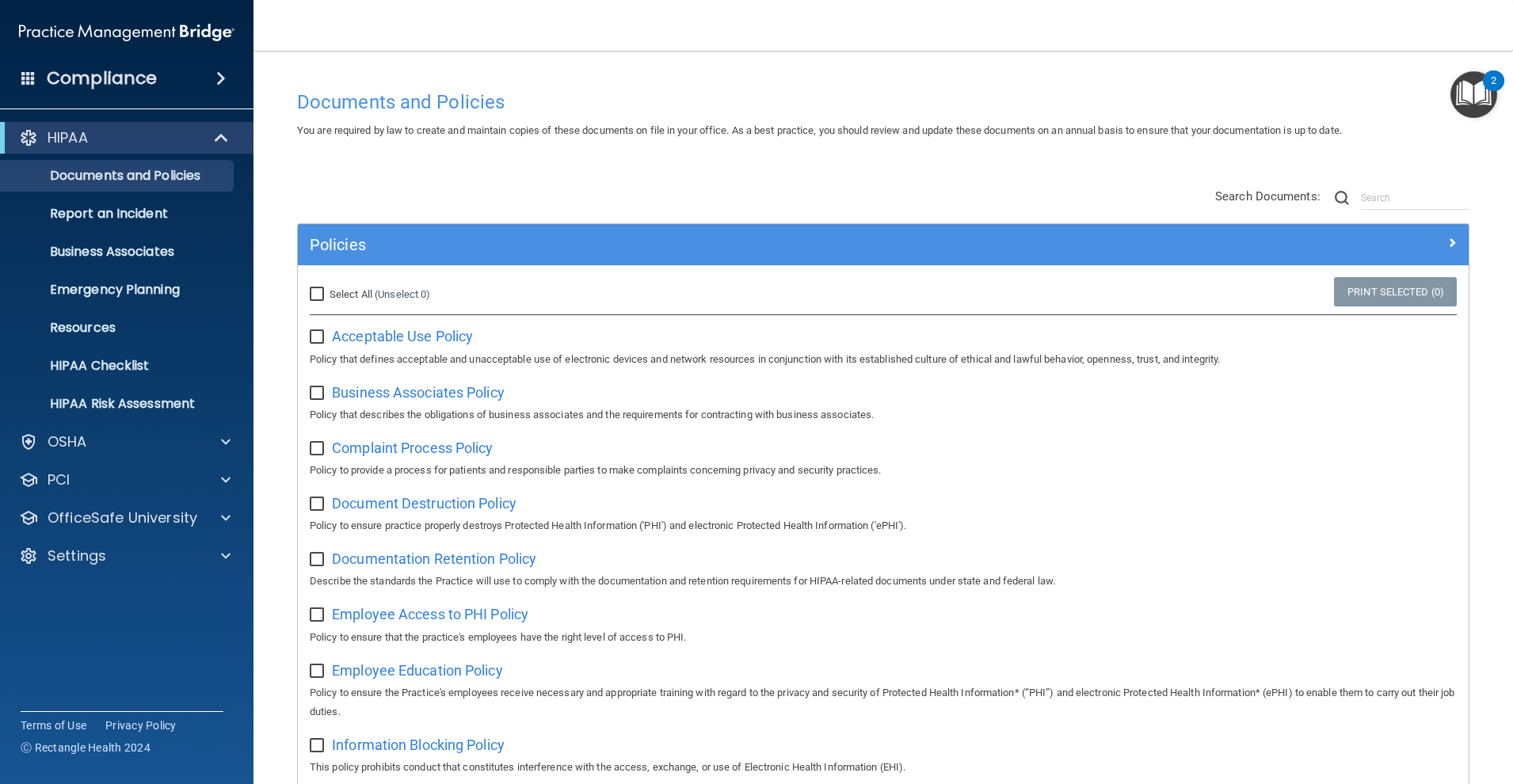
click at [145, 70] on h4 "Compliance" at bounding box center [101, 79] width 110 height 22
click at [208, 80] on body "Compliance HIPAA Documents and Policies Report an Incident Business Associates …" at bounding box center [756, 392] width 1513 height 784
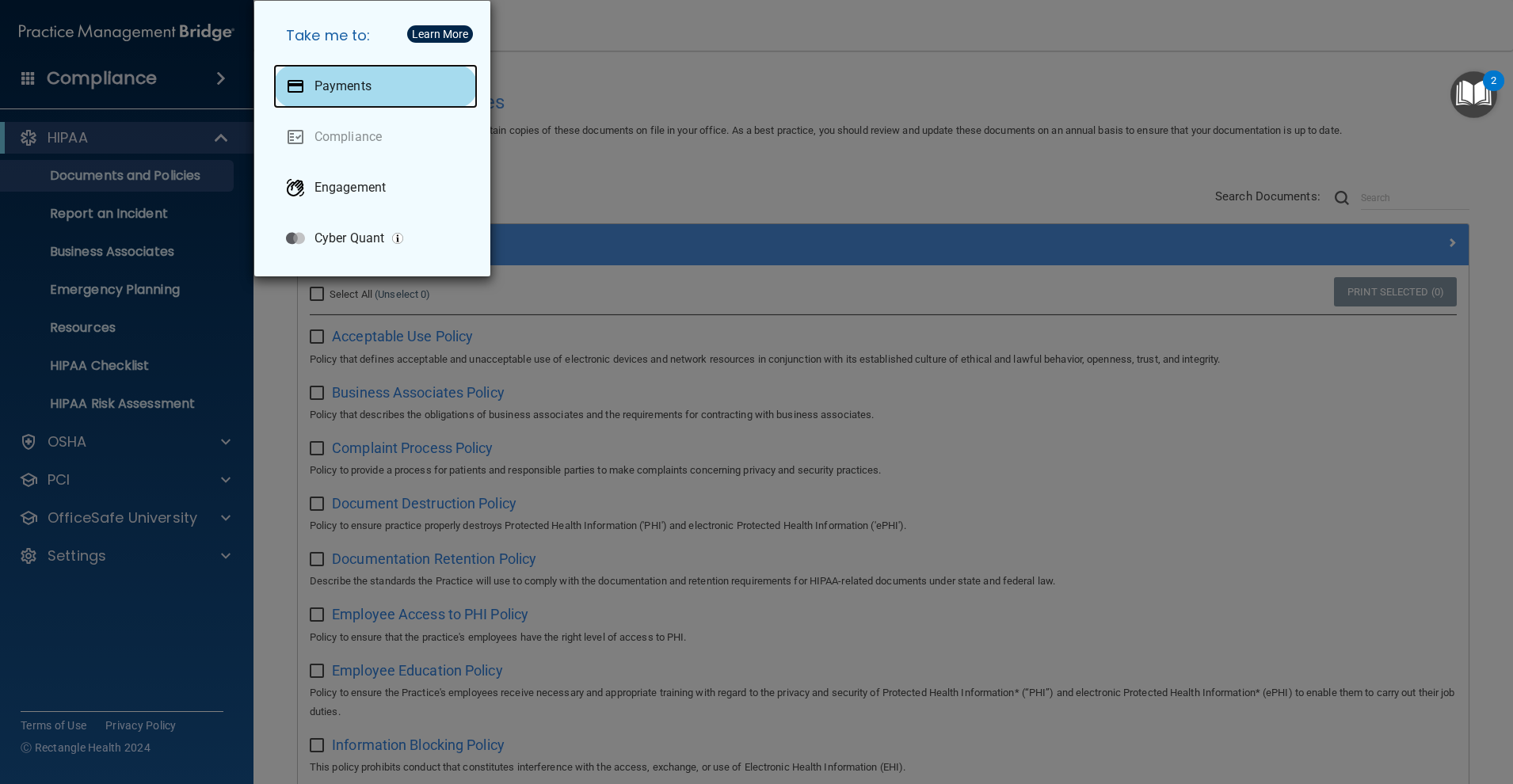
click at [329, 99] on div "Payments" at bounding box center [375, 85] width 205 height 44
click at [558, 56] on div "Take me to: Payments Compliance Engagement Cyber Quant" at bounding box center [756, 392] width 1513 height 784
